Goal: Task Accomplishment & Management: Manage account settings

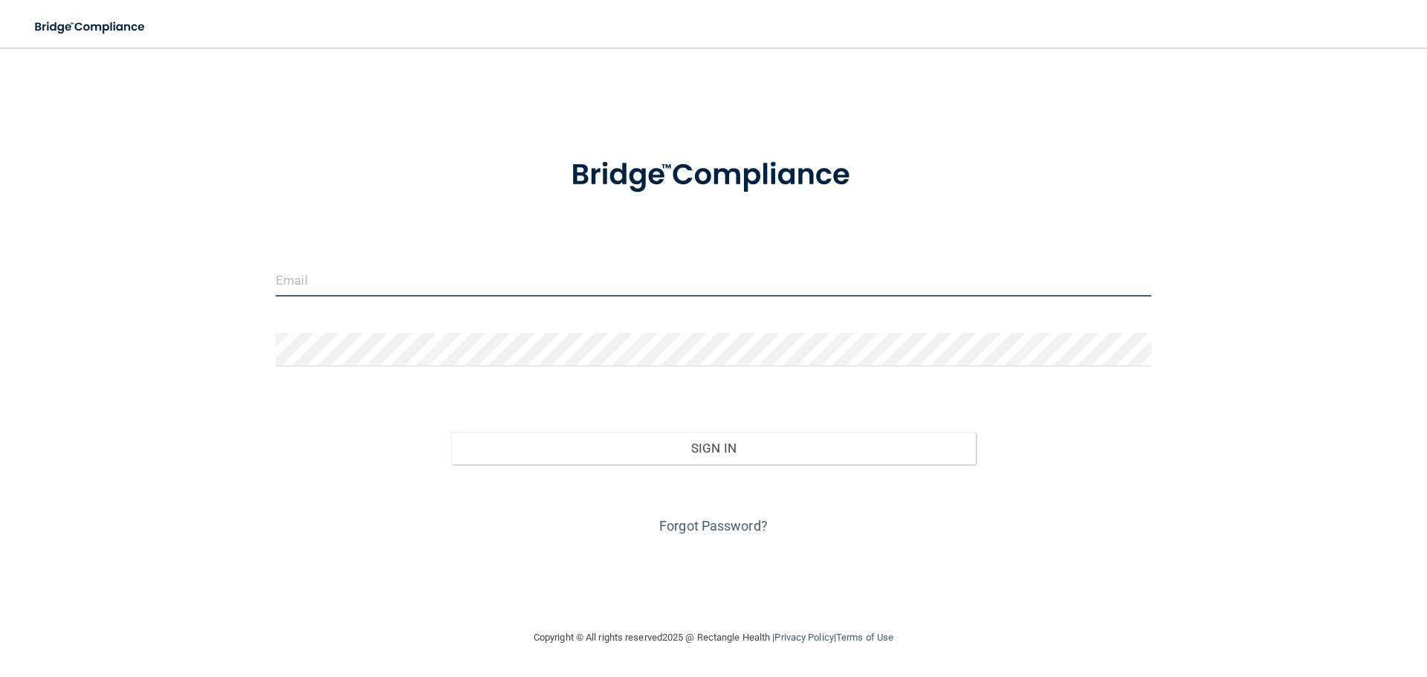
drag, startPoint x: 0, startPoint y: 0, endPoint x: 404, endPoint y: 285, distance: 494.4
click at [404, 285] on input "email" at bounding box center [713, 279] width 875 height 33
type input "[EMAIL_ADDRESS][DOMAIN_NAME]"
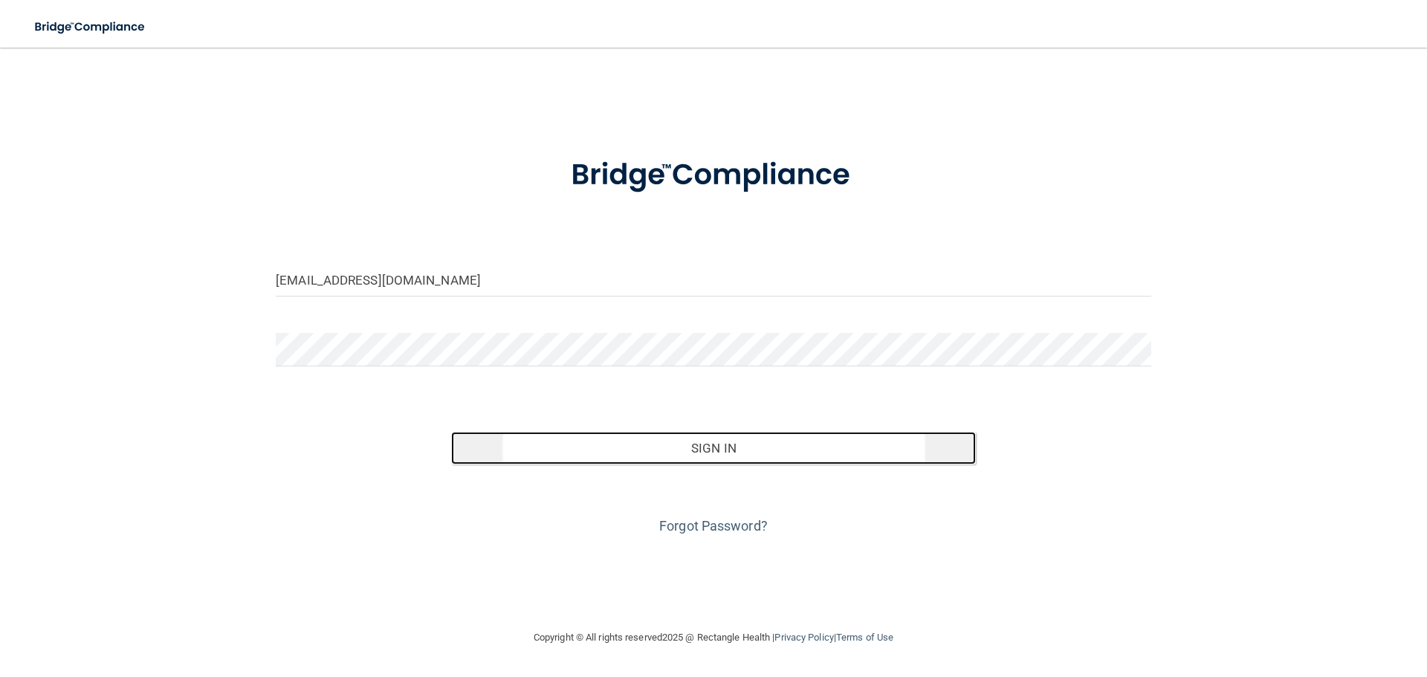
click at [729, 446] on button "Sign In" at bounding box center [713, 448] width 525 height 33
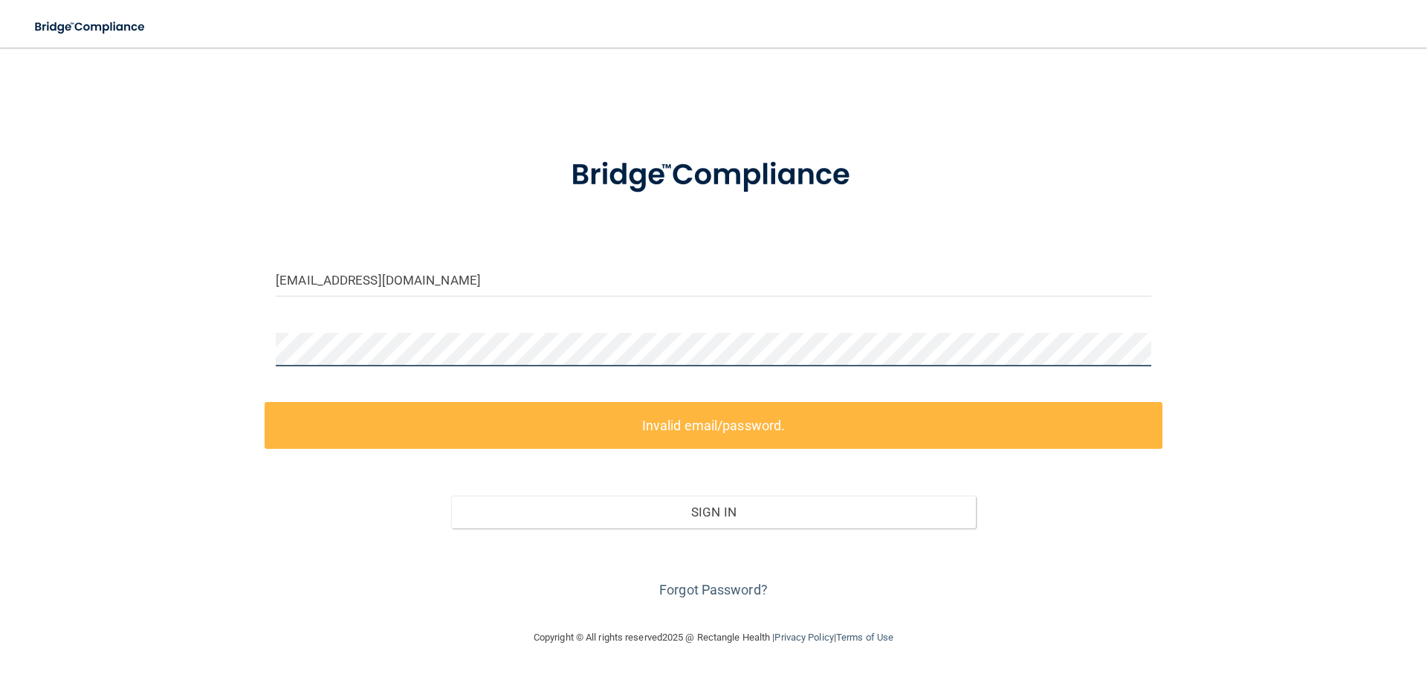
click at [230, 346] on div "[EMAIL_ADDRESS][DOMAIN_NAME] Invalid email/password. You don't have permission …" at bounding box center [713, 337] width 1367 height 551
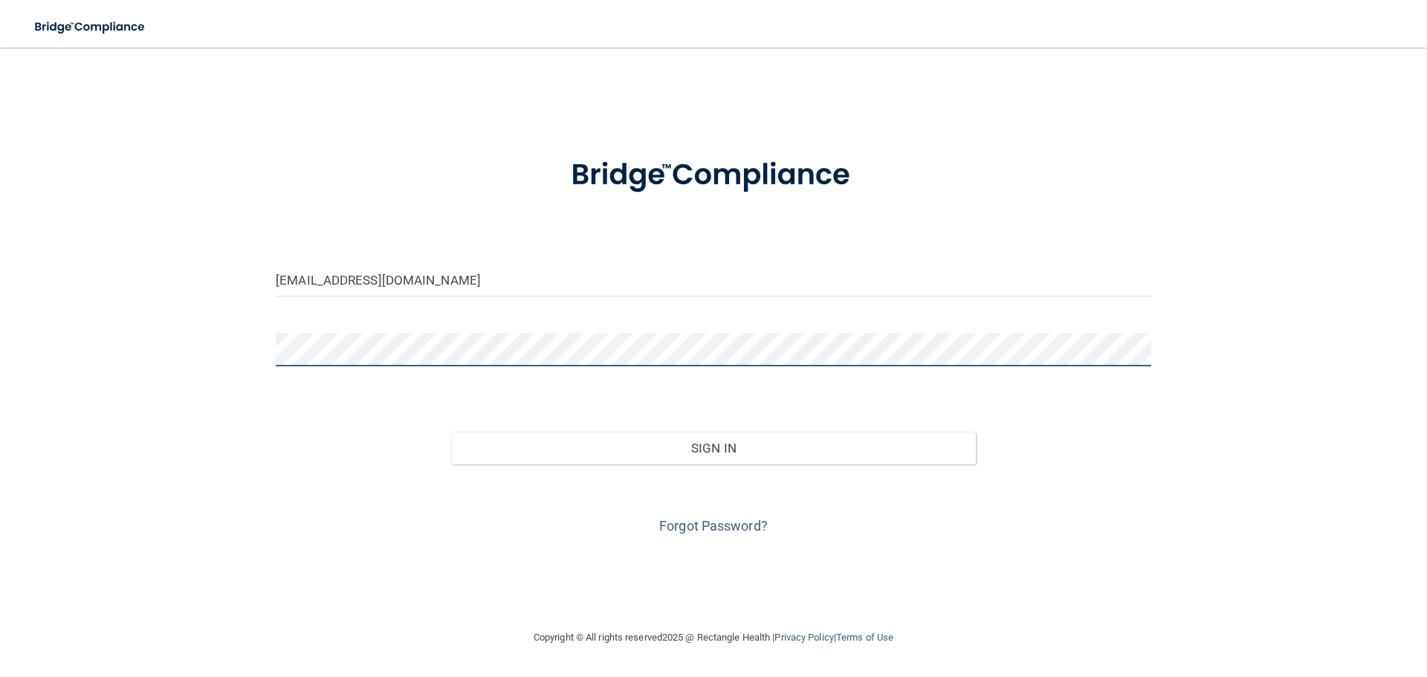
click at [451, 432] on button "Sign In" at bounding box center [713, 448] width 525 height 33
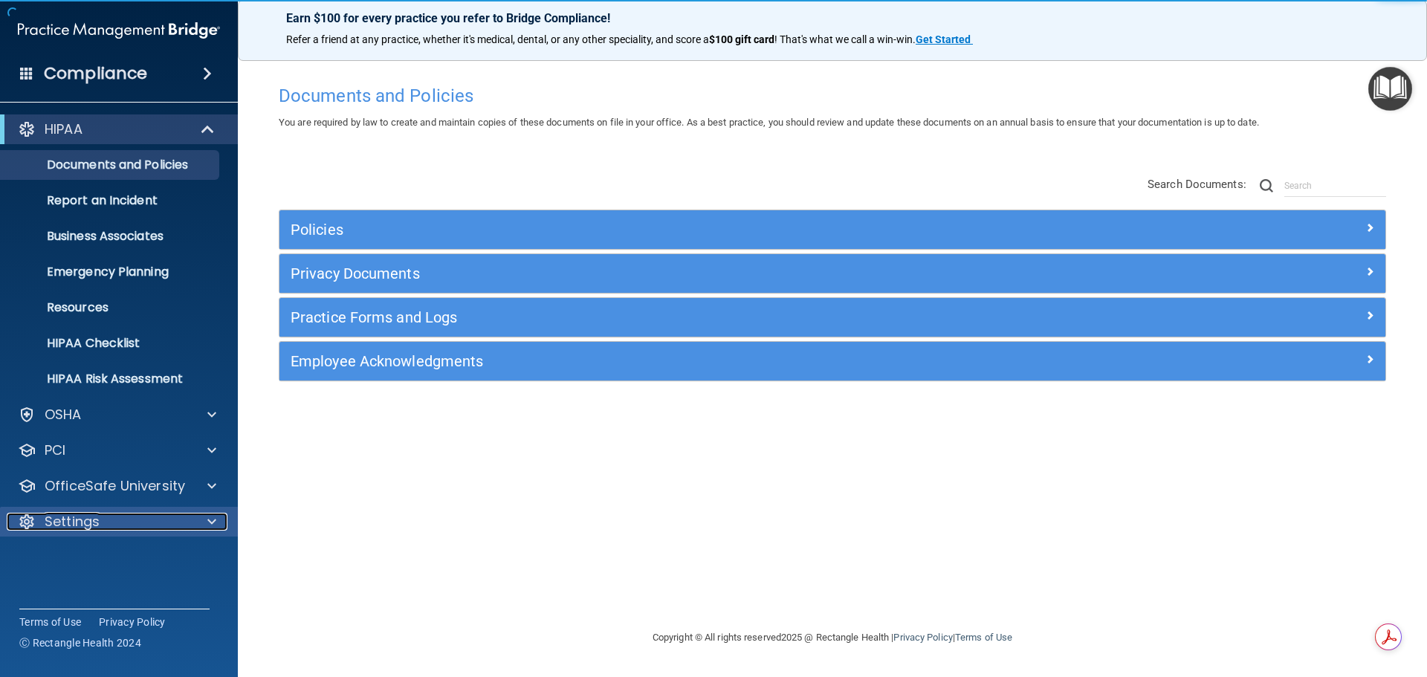
click at [74, 522] on p "Settings" at bounding box center [72, 522] width 55 height 18
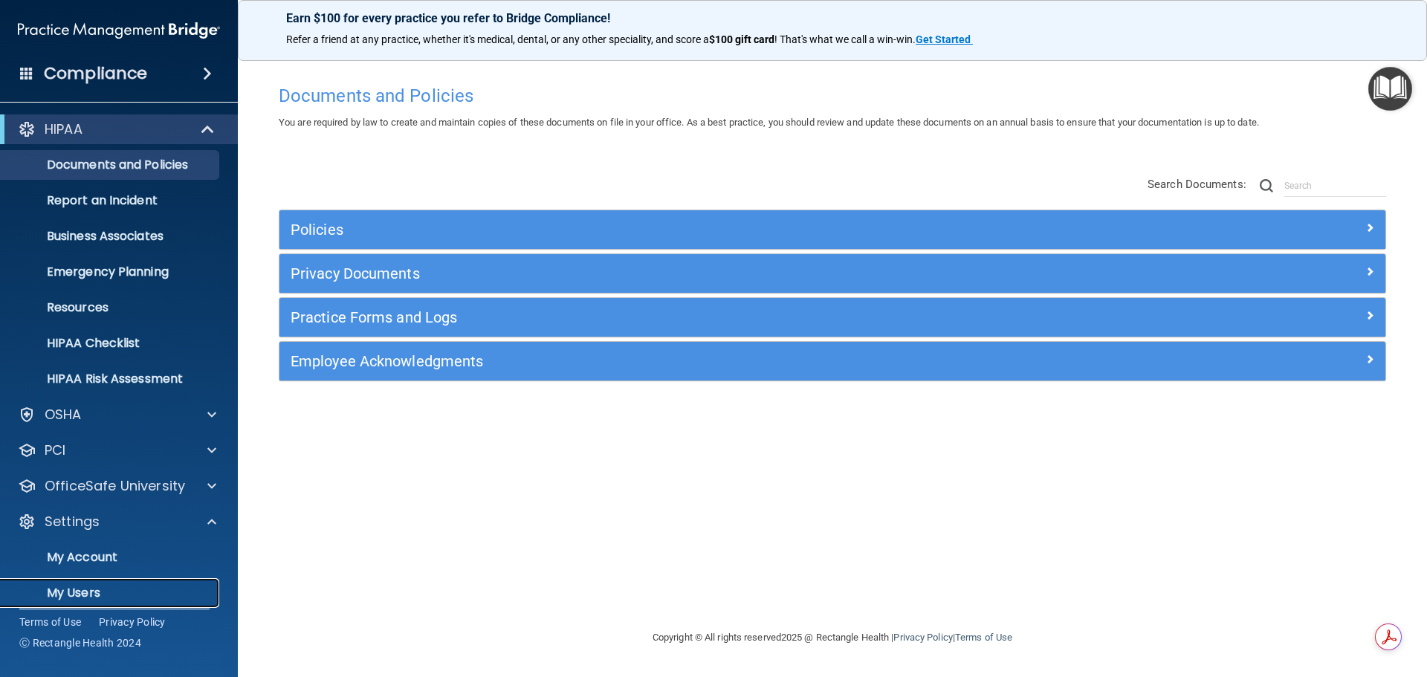
click at [85, 587] on p "My Users" at bounding box center [111, 593] width 203 height 15
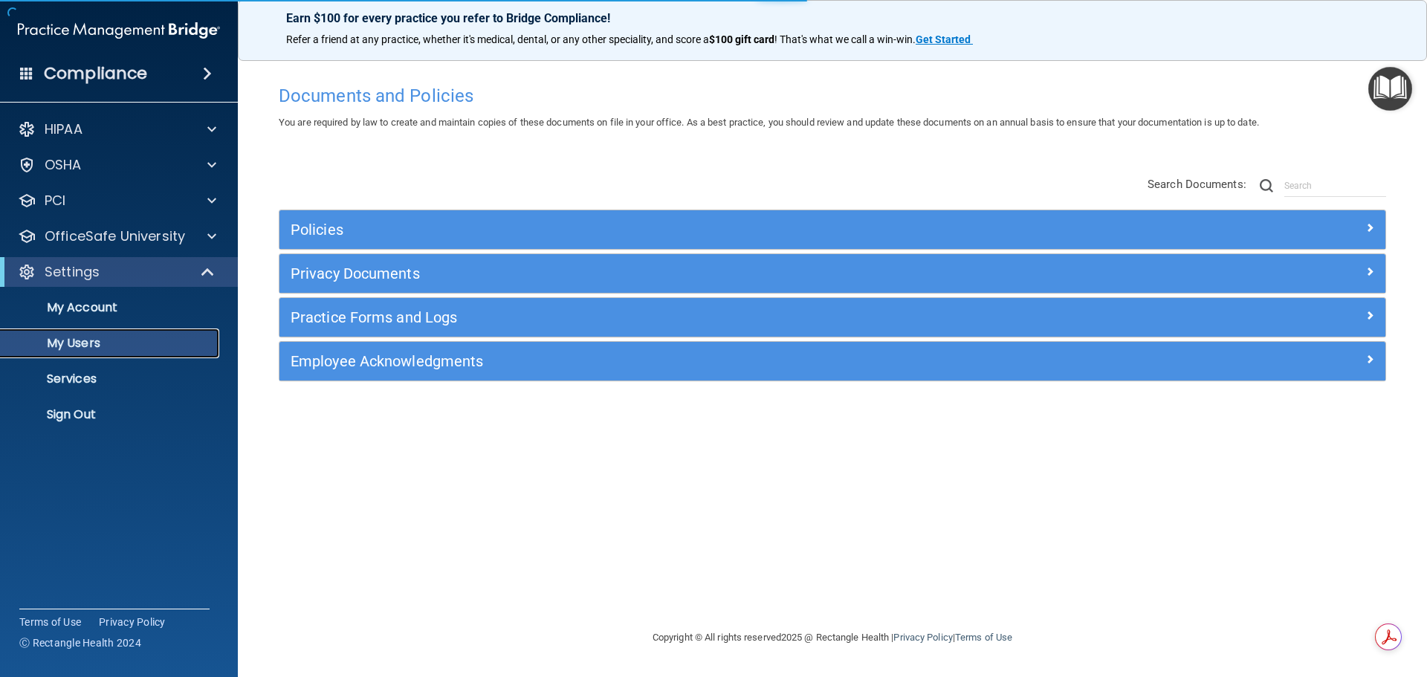
select select "20"
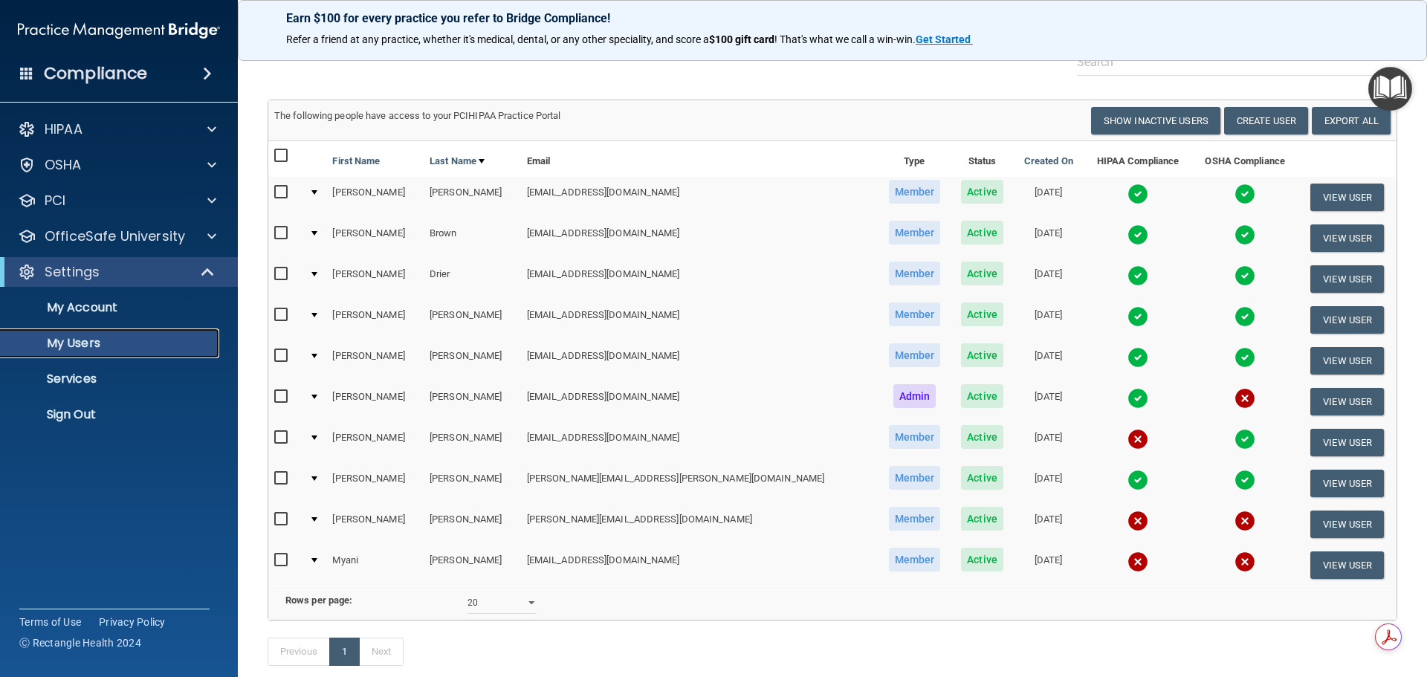
scroll to position [74, 0]
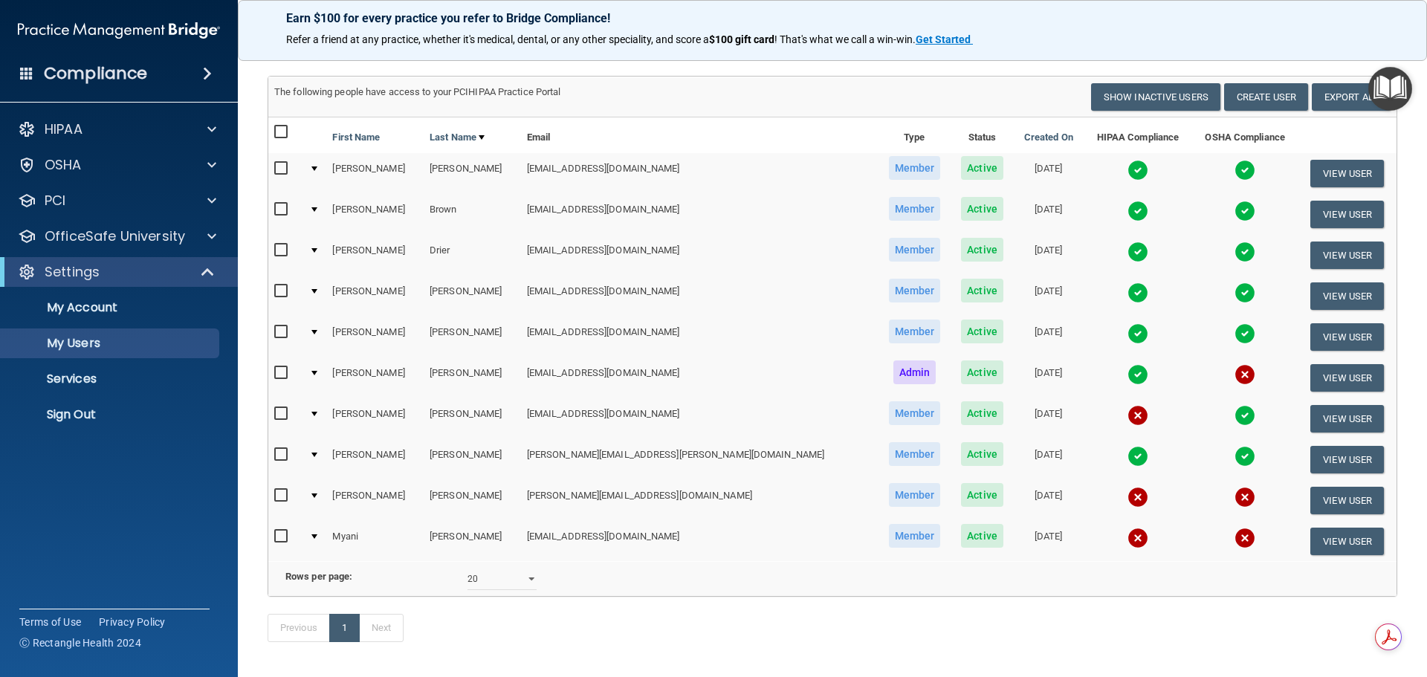
click at [1127, 497] on img at bounding box center [1137, 497] width 21 height 21
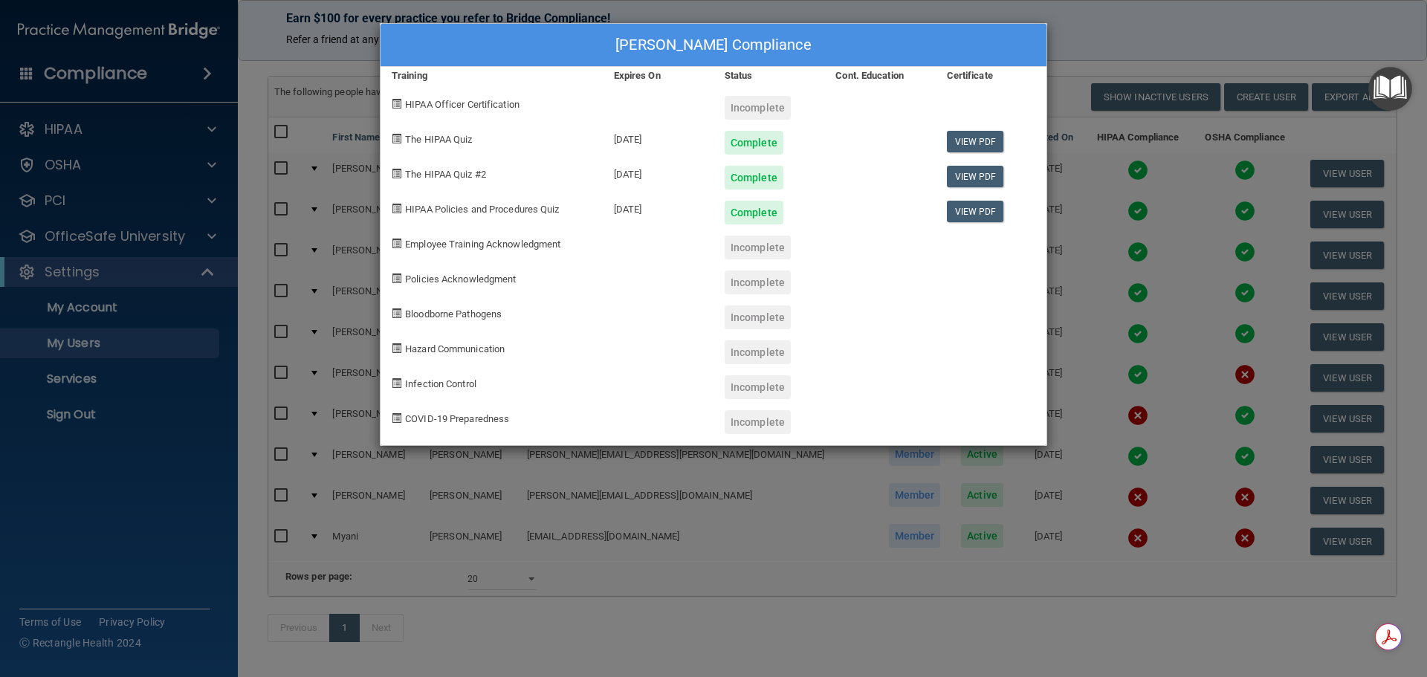
click at [1139, 458] on div "[PERSON_NAME] Compliance Training Expires On Status Cont. Education Certificate…" at bounding box center [713, 338] width 1427 height 677
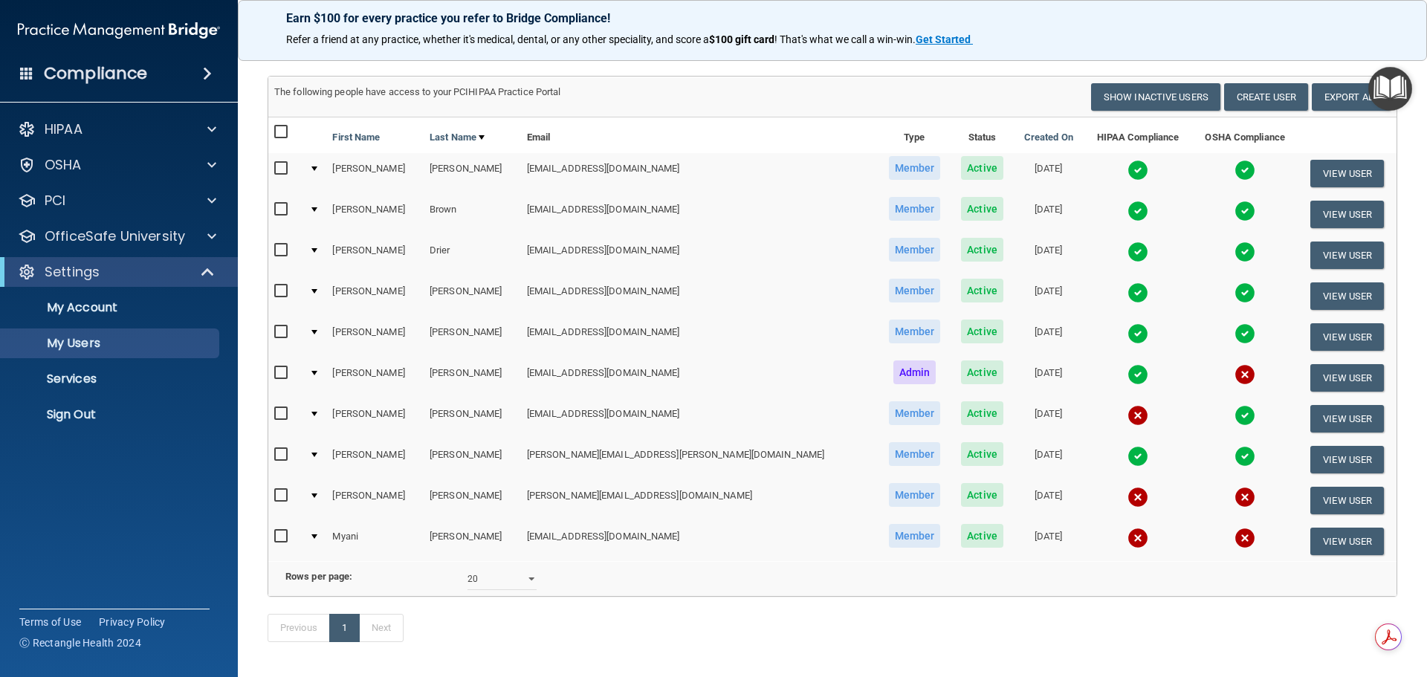
click at [1127, 537] on img at bounding box center [1137, 538] width 21 height 21
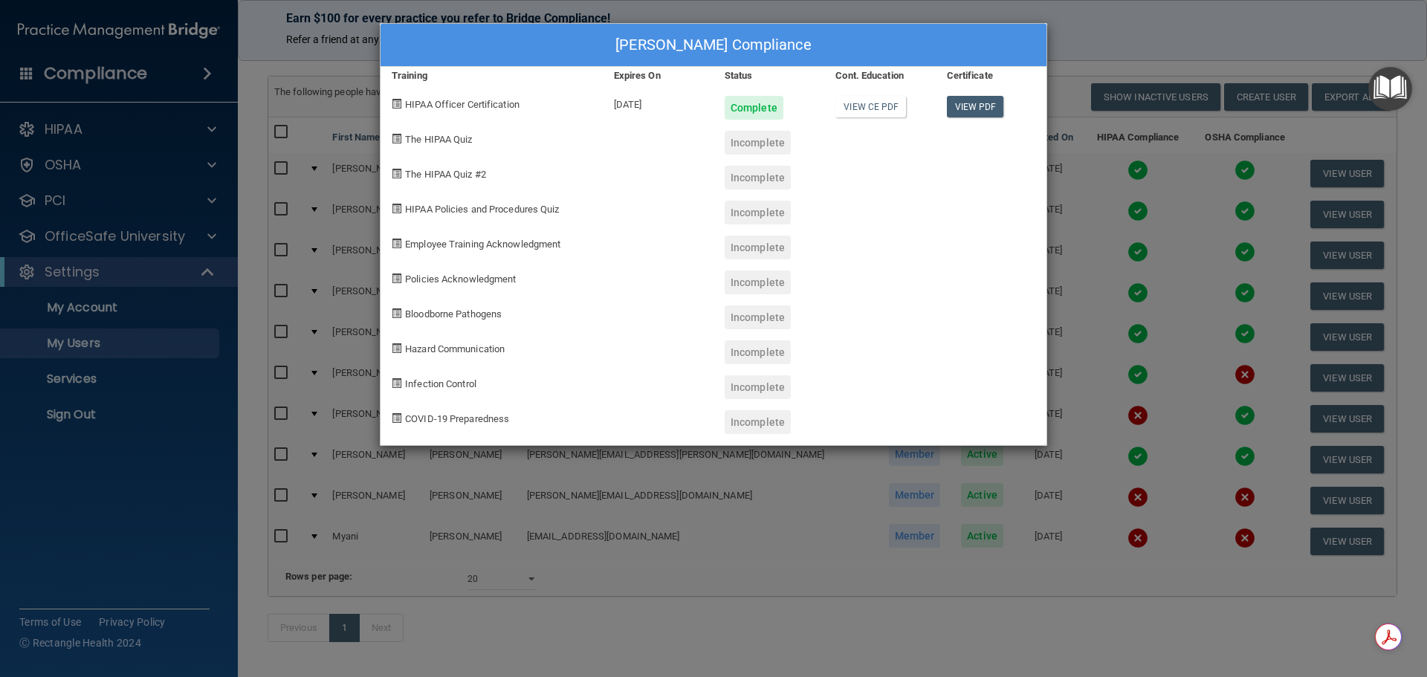
click at [1118, 377] on div "[PERSON_NAME] Compliance Training Expires On Status Cont. Education Certificate…" at bounding box center [713, 338] width 1427 height 677
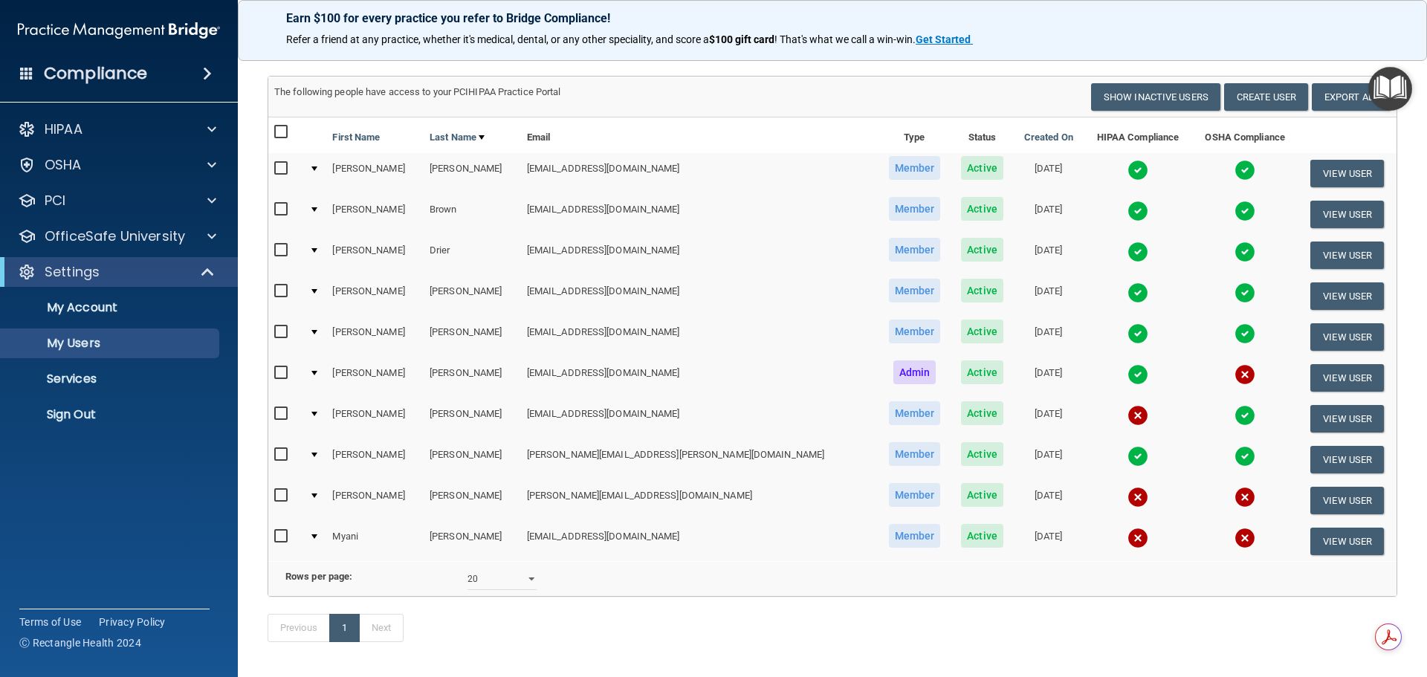
click at [1127, 415] on img at bounding box center [1137, 415] width 21 height 21
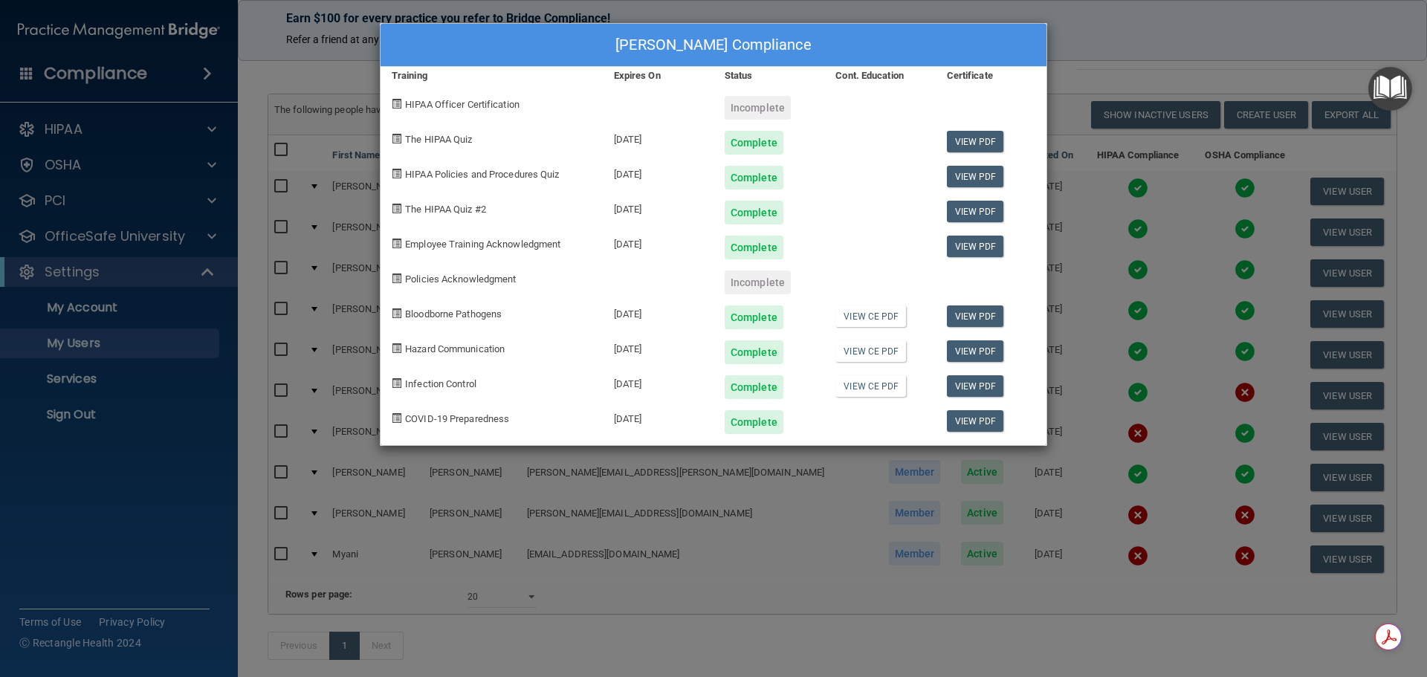
click at [1119, 50] on div "[PERSON_NAME] Compliance Training Expires On Status Cont. Education Certificate…" at bounding box center [713, 338] width 1427 height 677
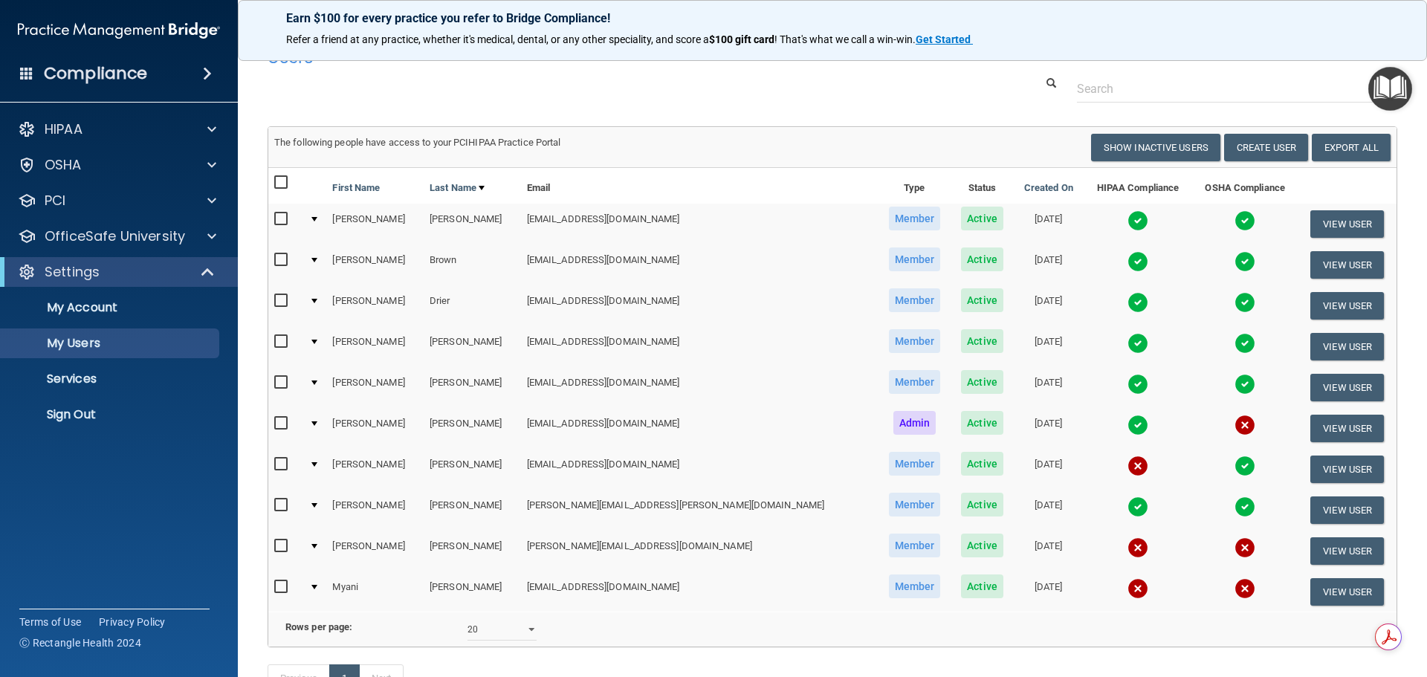
scroll to position [0, 0]
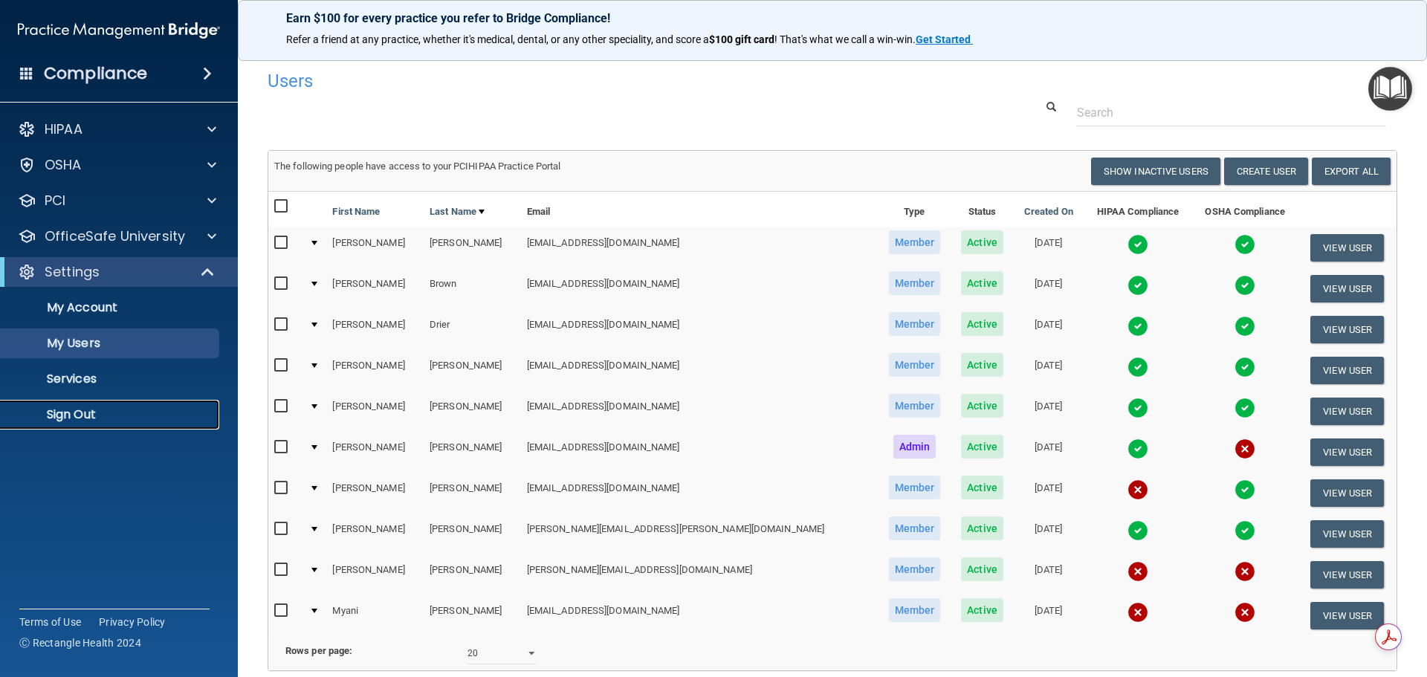
drag, startPoint x: 74, startPoint y: 412, endPoint x: 82, endPoint y: 409, distance: 8.7
click at [74, 412] on p "Sign Out" at bounding box center [111, 414] width 203 height 15
